Goal: Task Accomplishment & Management: Manage account settings

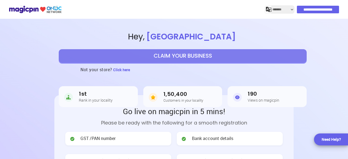
select select "*******"
click at [314, 7] on input "**********" at bounding box center [318, 10] width 42 height 8
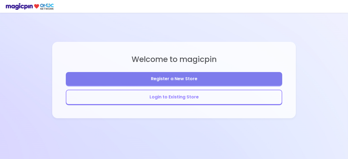
click at [178, 98] on button "Login to Existing Store" at bounding box center [174, 97] width 217 height 15
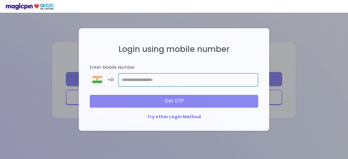
click at [156, 85] on input "number" at bounding box center [188, 80] width 140 height 14
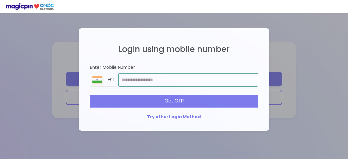
type input "**********"
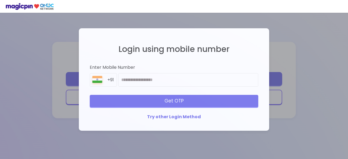
click at [190, 101] on div "Get OTP" at bounding box center [174, 101] width 169 height 12
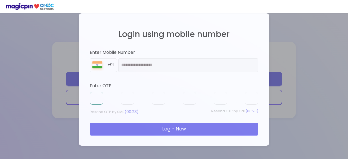
click at [100, 95] on input "text" at bounding box center [97, 98] width 14 height 13
type input "*"
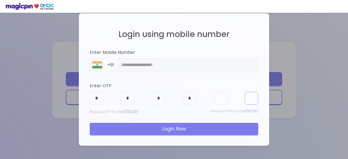
type input "*"
click at [170, 131] on div "Login Now" at bounding box center [174, 129] width 169 height 12
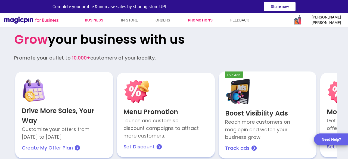
click at [86, 20] on link "Business" at bounding box center [94, 20] width 18 height 10
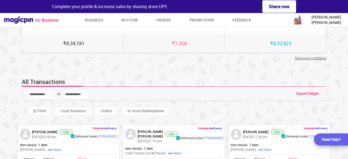
scroll to position [109, 0]
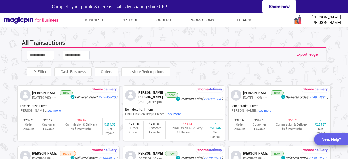
click at [313, 52] on span "Export ledger" at bounding box center [307, 54] width 23 height 5
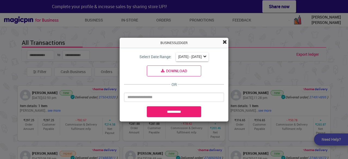
click at [180, 68] on button "Download" at bounding box center [174, 71] width 54 height 11
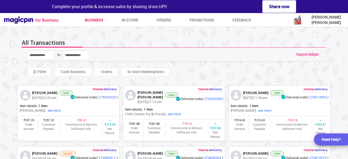
click at [96, 19] on link "Business" at bounding box center [94, 20] width 18 height 10
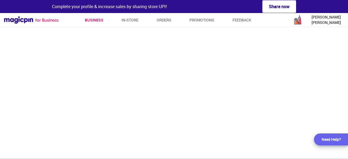
scroll to position [28, 0]
click at [199, 18] on link "Promotions" at bounding box center [202, 20] width 25 height 10
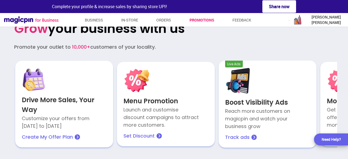
scroll to position [11, 0]
click at [342, 18] on span "[PERSON_NAME] [PERSON_NAME]" at bounding box center [326, 19] width 41 height 11
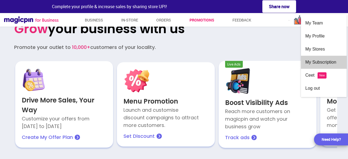
click at [318, 62] on div "My Subscription" at bounding box center [323, 62] width 37 height 13
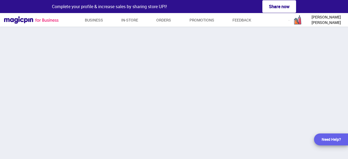
scroll to position [31, 0]
click at [91, 22] on link "Business" at bounding box center [94, 20] width 18 height 10
